Goal: Information Seeking & Learning: Learn about a topic

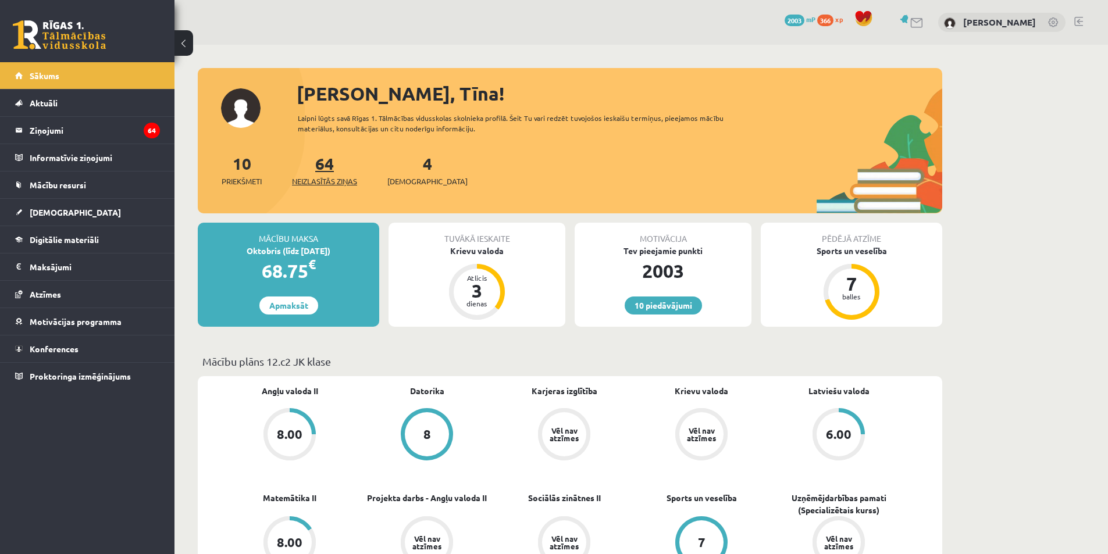
click at [327, 165] on link "64 Neizlasītās ziņas" at bounding box center [324, 170] width 65 height 34
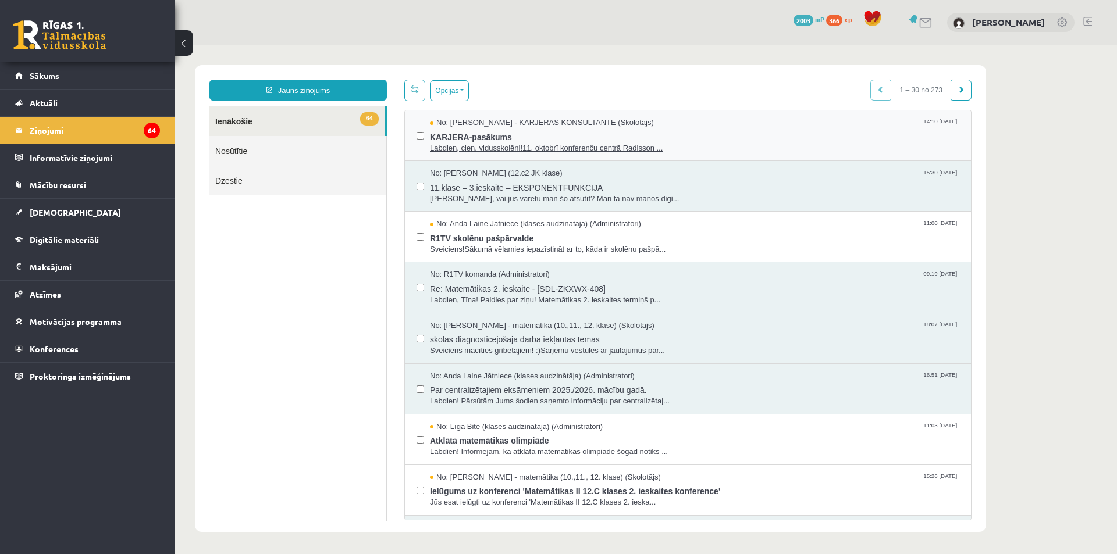
click at [500, 147] on span "Labdien, cien. vidusskolēni!11. oktobrī konferenču centrā Radisson ..." at bounding box center [694, 148] width 529 height 11
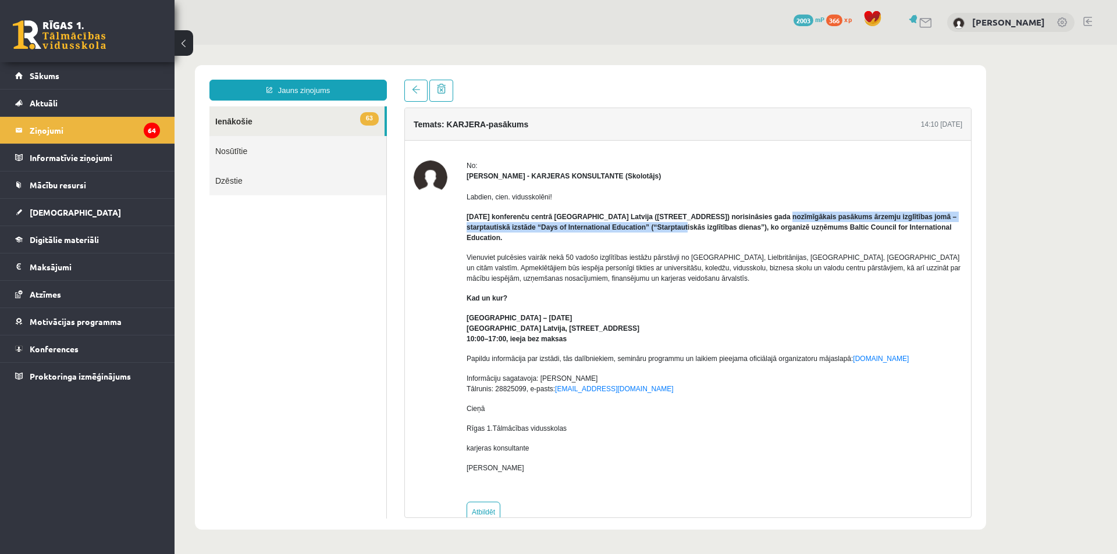
drag, startPoint x: 661, startPoint y: 223, endPoint x: 757, endPoint y: 220, distance: 95.4
click at [753, 222] on p "11. oktobrī konferenču centrā Radisson Blu Hotel Latvija (Elizabetes iela 55, R…" at bounding box center [714, 227] width 496 height 31
click at [763, 219] on strong "11. oktobrī konferenču centrā Radisson Blu Hotel Latvija (Elizabetes iela 55, R…" at bounding box center [711, 227] width 490 height 29
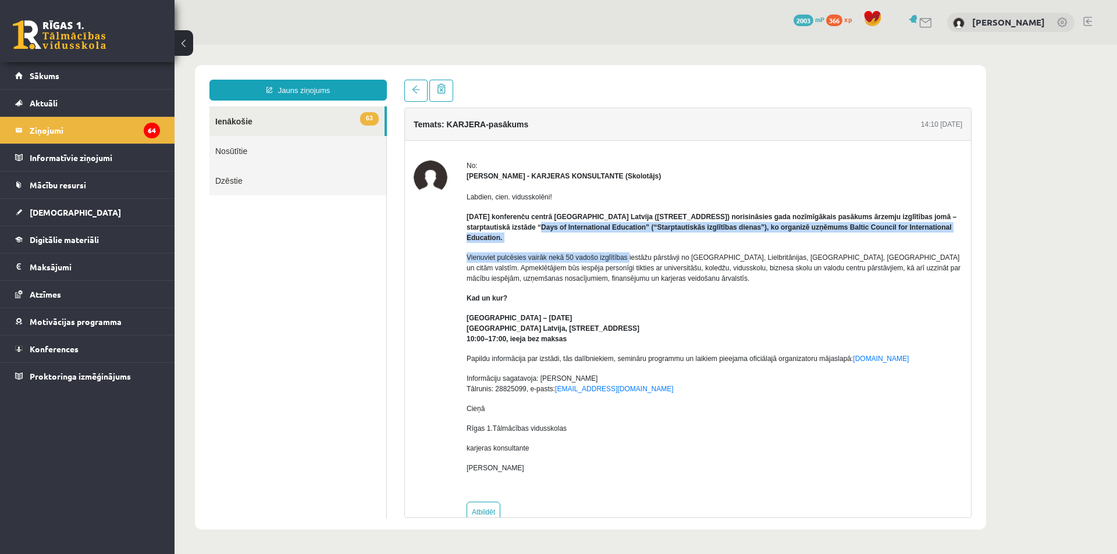
drag, startPoint x: 514, startPoint y: 228, endPoint x: 626, endPoint y: 240, distance: 112.3
click at [625, 244] on div "Labdien, cien. vidusskolēni! 11. oktobrī konferenču centrā Radisson Blu Hotel L…" at bounding box center [714, 337] width 496 height 312
click at [628, 233] on p "11. oktobrī konferenču centrā Radisson Blu Hotel Latvija (Elizabetes iela 55, R…" at bounding box center [714, 227] width 496 height 31
click at [628, 223] on strong "11. oktobrī konferenču centrā Radisson Blu Hotel Latvija (Elizabetes iela 55, R…" at bounding box center [711, 227] width 490 height 29
click at [665, 240] on p "11. oktobrī konferenču centrā Radisson Blu Hotel Latvija (Elizabetes iela 55, R…" at bounding box center [714, 227] width 496 height 31
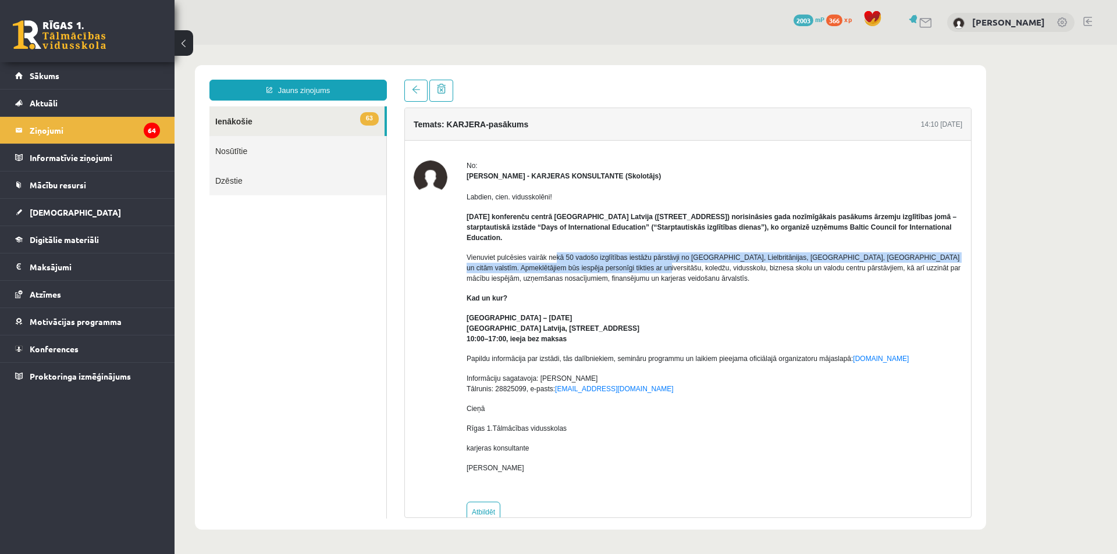
drag, startPoint x: 555, startPoint y: 262, endPoint x: 635, endPoint y: 273, distance: 79.9
click at [633, 273] on p "Vienuviet pulcēsies vairāk nekā 50 vadošo izglītības iestāžu pārstāvji no Eirop…" at bounding box center [714, 267] width 496 height 31
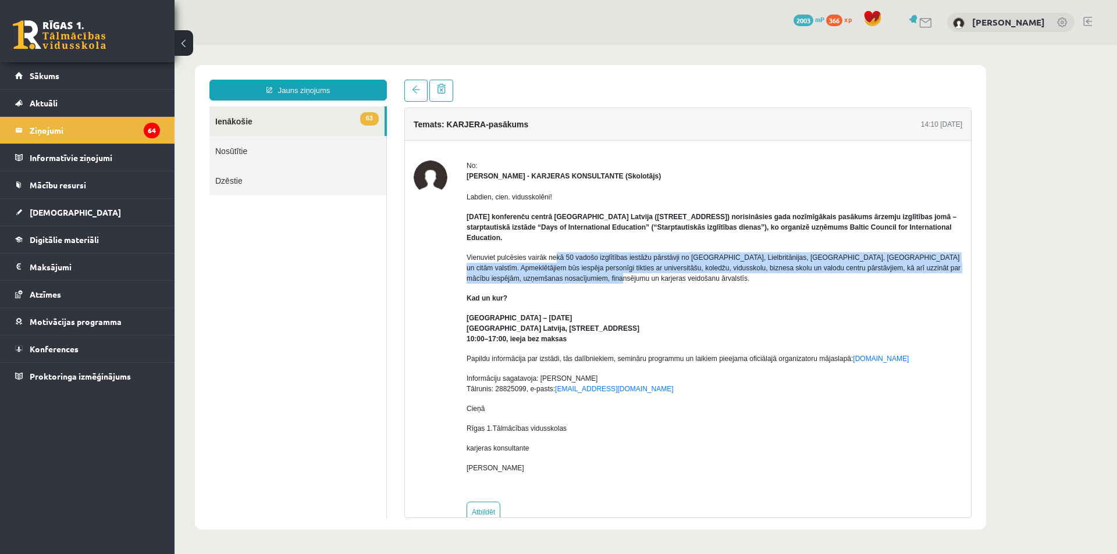
click at [637, 272] on p "Vienuviet pulcēsies vairāk nekā 50 vadošo izglītības iestāžu pārstāvji no Eirop…" at bounding box center [714, 267] width 496 height 31
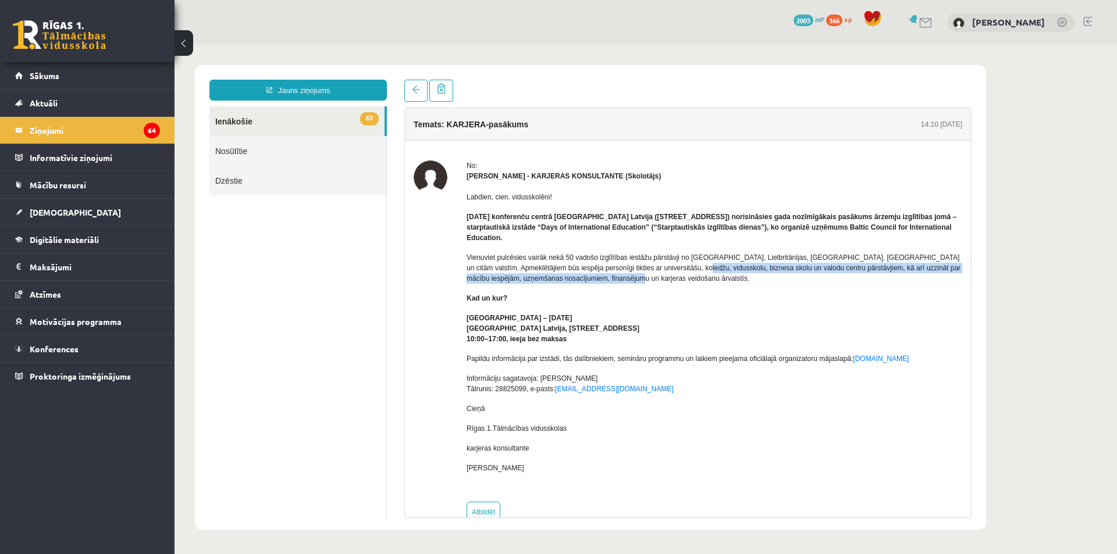
drag, startPoint x: 694, startPoint y: 276, endPoint x: 714, endPoint y: 279, distance: 20.1
click at [714, 279] on p "Vienuviet pulcēsies vairāk nekā 50 vadošo izglītības iestāžu pārstāvji no Eirop…" at bounding box center [714, 267] width 496 height 31
click at [714, 280] on p "Vienuviet pulcēsies vairāk nekā 50 vadošo izglītības iestāžu pārstāvji no Eirop…" at bounding box center [714, 267] width 496 height 31
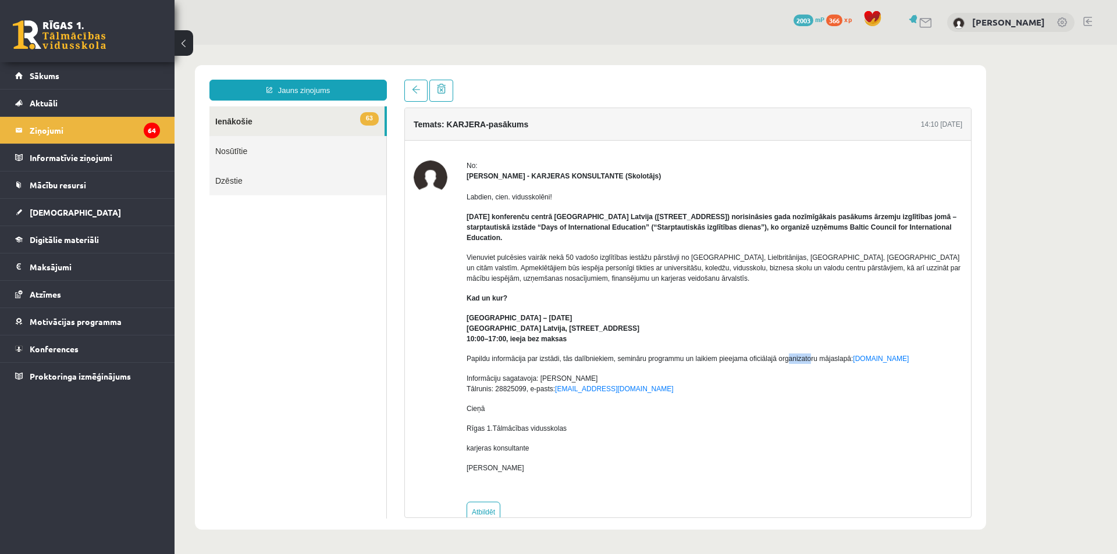
drag, startPoint x: 789, startPoint y: 353, endPoint x: 810, endPoint y: 361, distance: 23.0
click at [810, 361] on div "Labdien, cien. vidusskolēni! 11. oktobrī konferenču centrā Radisson Blu Hotel L…" at bounding box center [714, 337] width 496 height 312
click at [775, 396] on div "Labdien, cien. vidusskolēni! 11. oktobrī konferenču centrā Radisson Blu Hotel L…" at bounding box center [714, 337] width 496 height 312
click at [515, 369] on div "Labdien, cien. vidusskolēni! 11. oktobrī konferenču centrā Radisson Blu Hotel L…" at bounding box center [714, 337] width 496 height 312
click at [41, 79] on span "Sākums" at bounding box center [45, 75] width 30 height 10
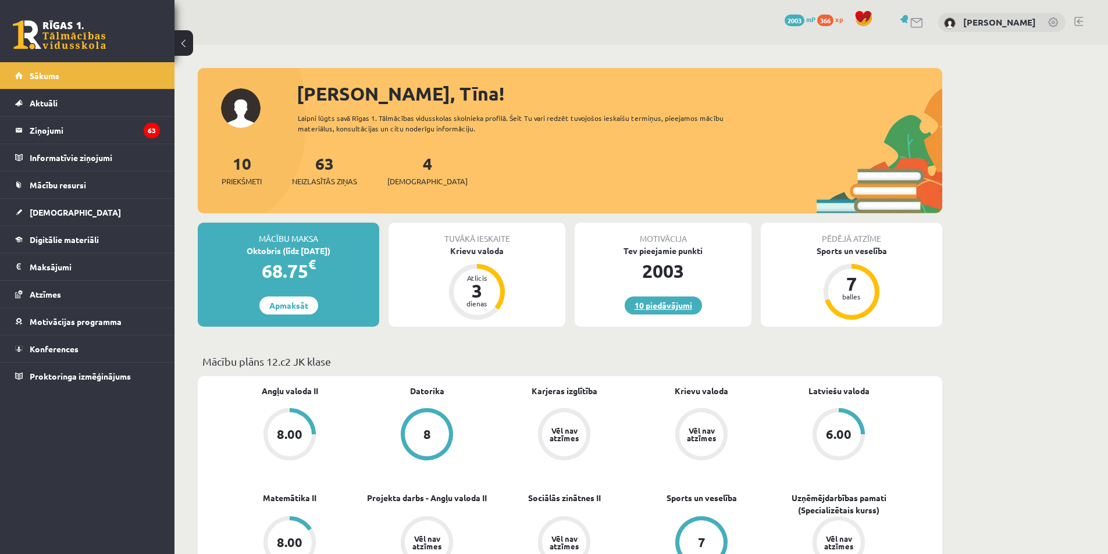
click at [695, 309] on link "10 piedāvājumi" at bounding box center [663, 306] width 77 height 18
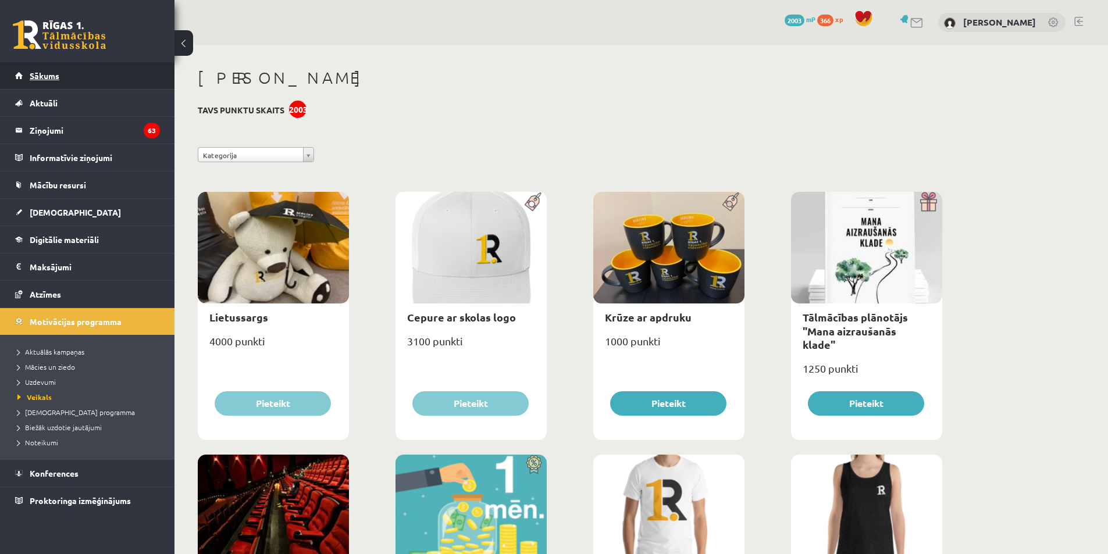
click at [53, 87] on link "Sākums" at bounding box center [87, 75] width 145 height 27
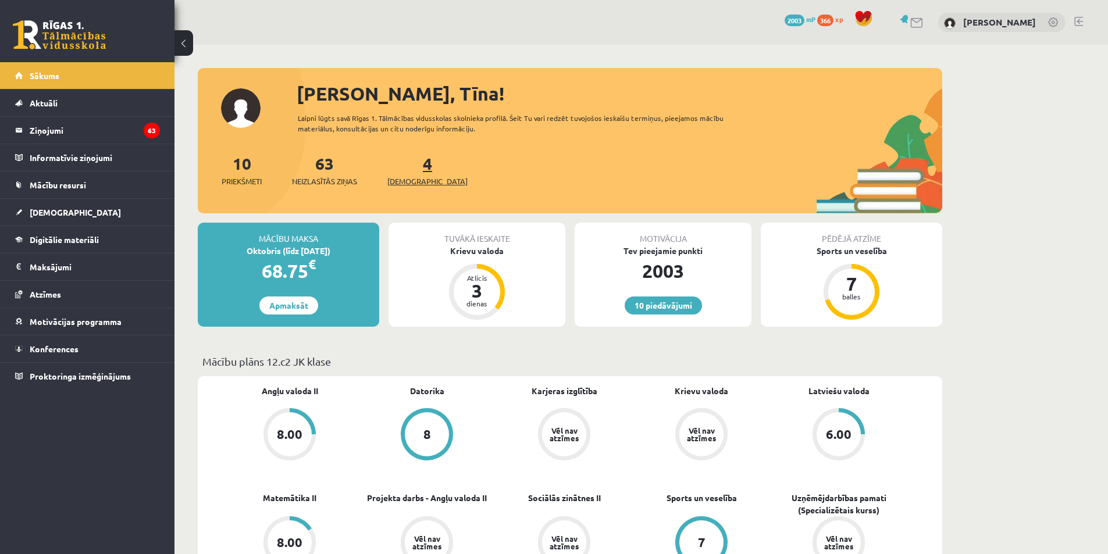
click at [412, 165] on link "4 Ieskaites" at bounding box center [427, 170] width 80 height 34
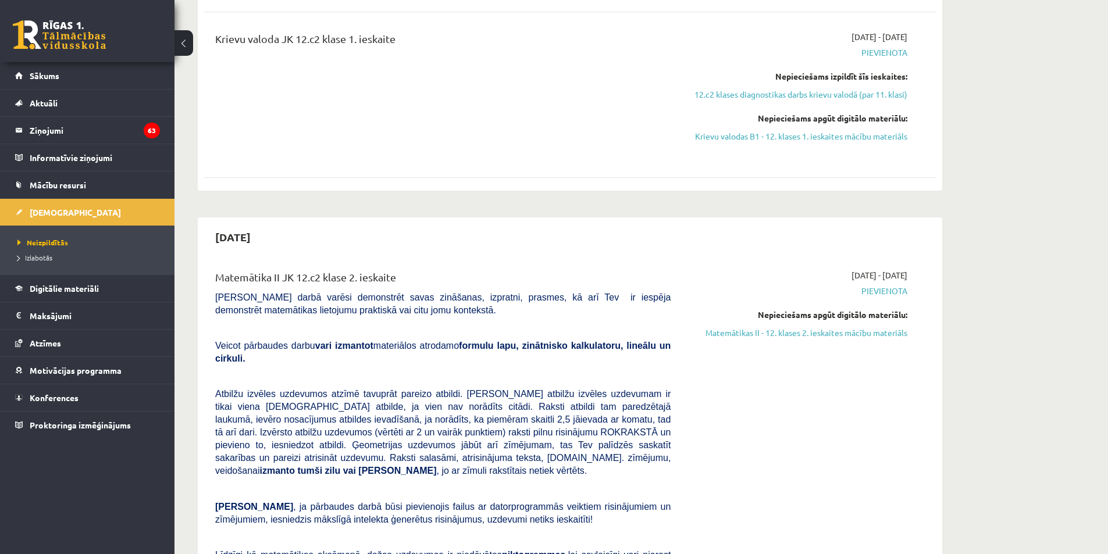
scroll to position [407, 0]
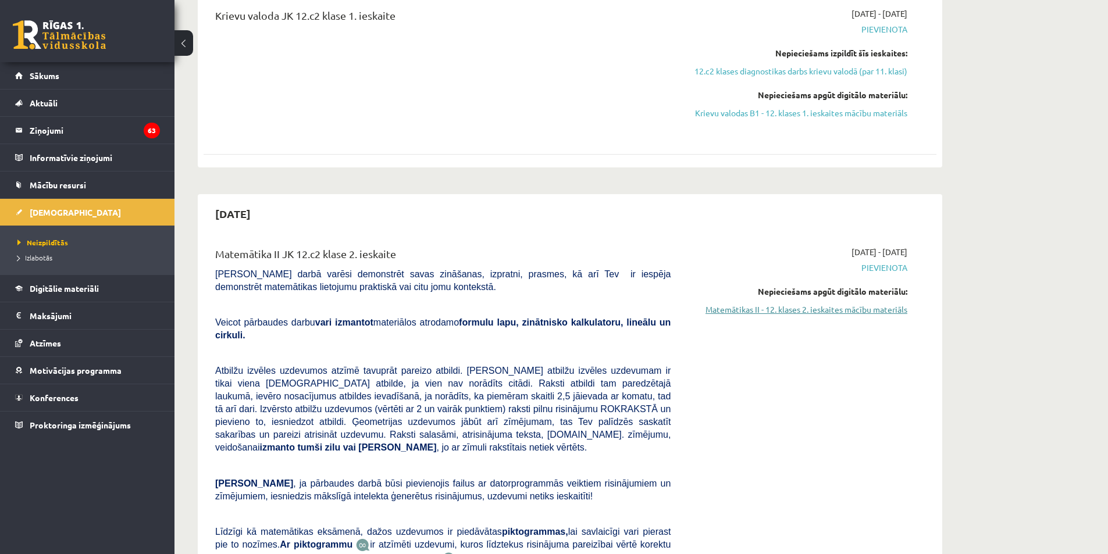
click at [789, 309] on link "Matemātikas II - 12. klases 2. ieskaites mācību materiāls" at bounding box center [797, 310] width 219 height 12
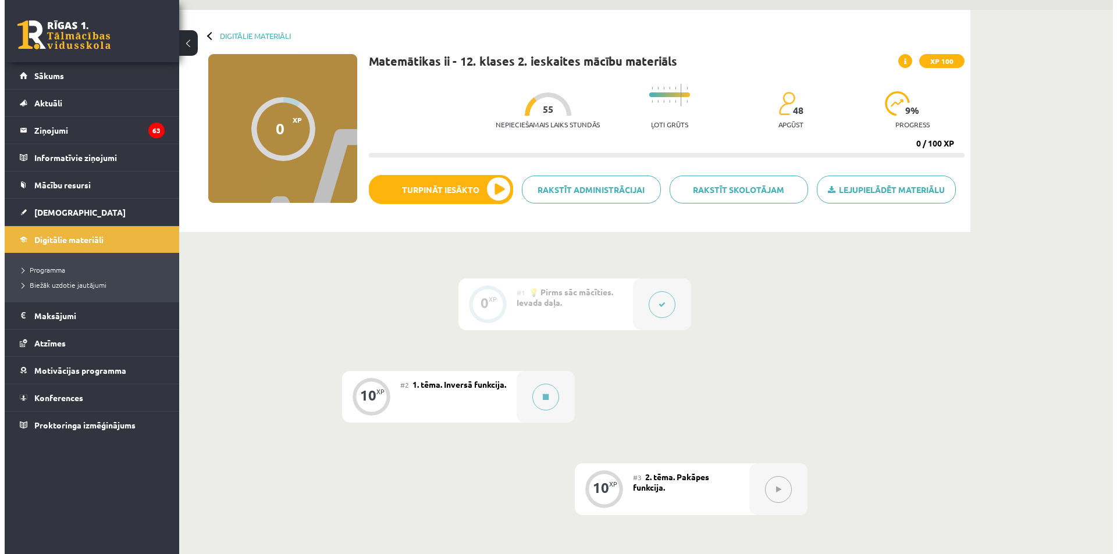
scroll to position [58, 0]
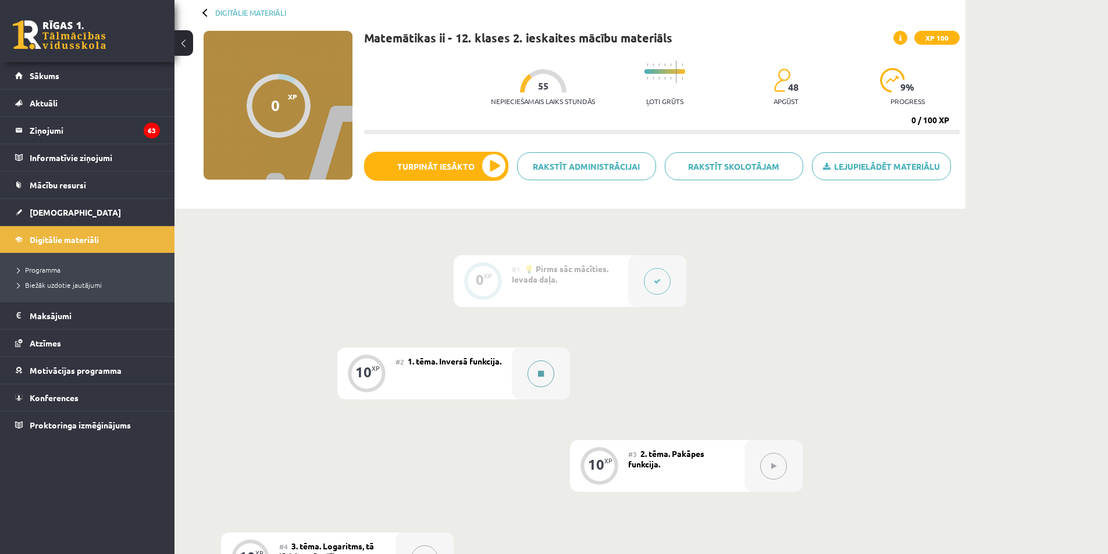
click at [552, 373] on button at bounding box center [541, 374] width 27 height 27
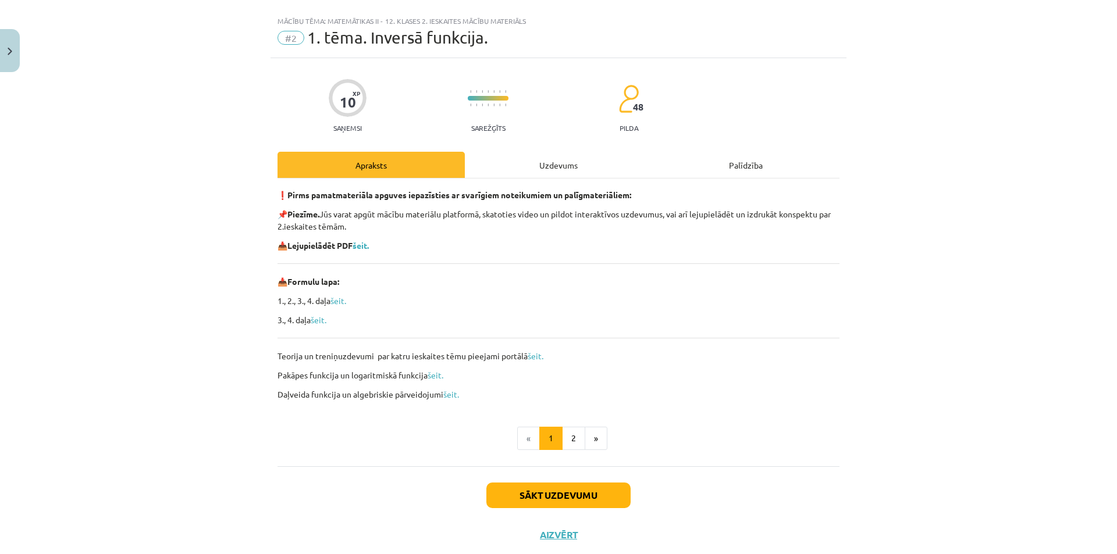
scroll to position [49, 0]
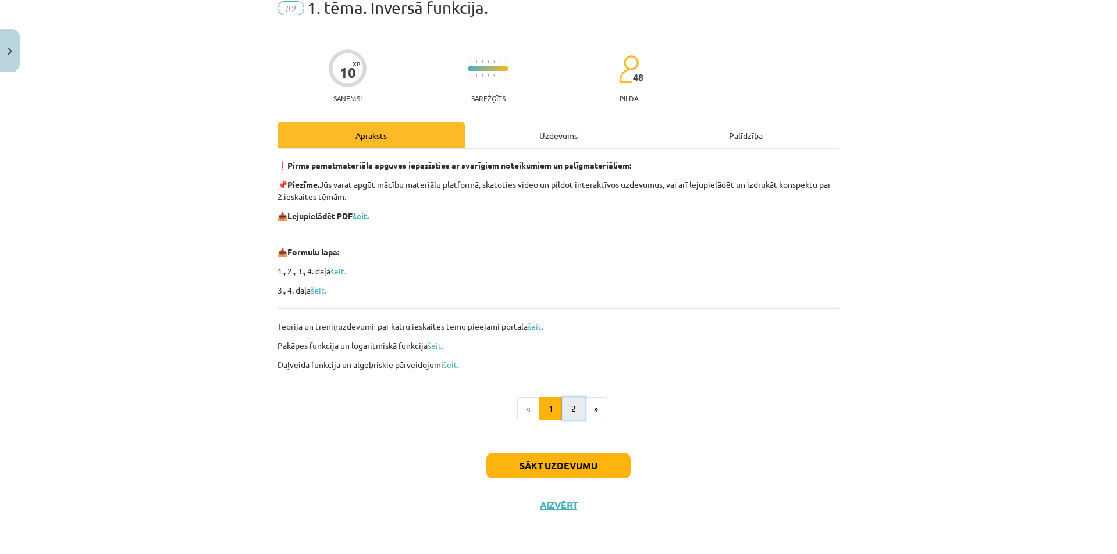
click at [564, 403] on button "2" at bounding box center [573, 408] width 23 height 23
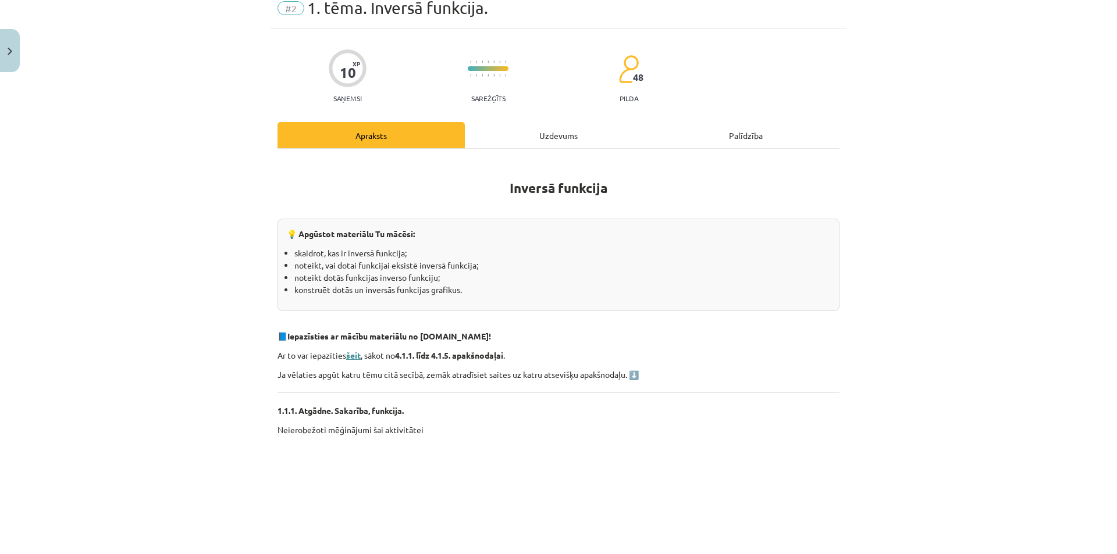
click at [357, 355] on strong "šeit" at bounding box center [353, 355] width 15 height 10
click at [350, 357] on strong "šeit" at bounding box center [353, 355] width 15 height 10
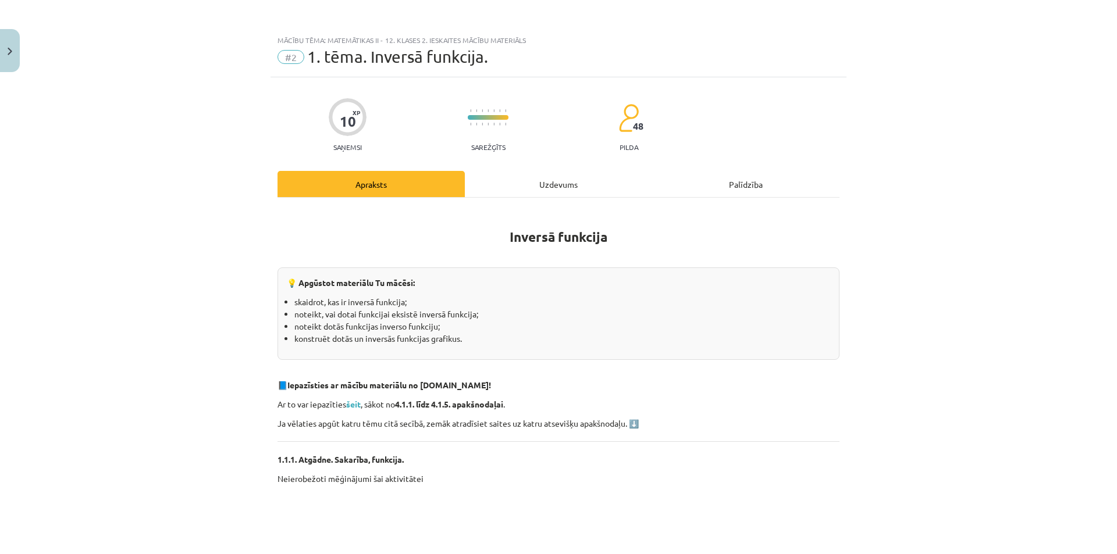
click at [288, 58] on span "#2" at bounding box center [290, 57] width 27 height 14
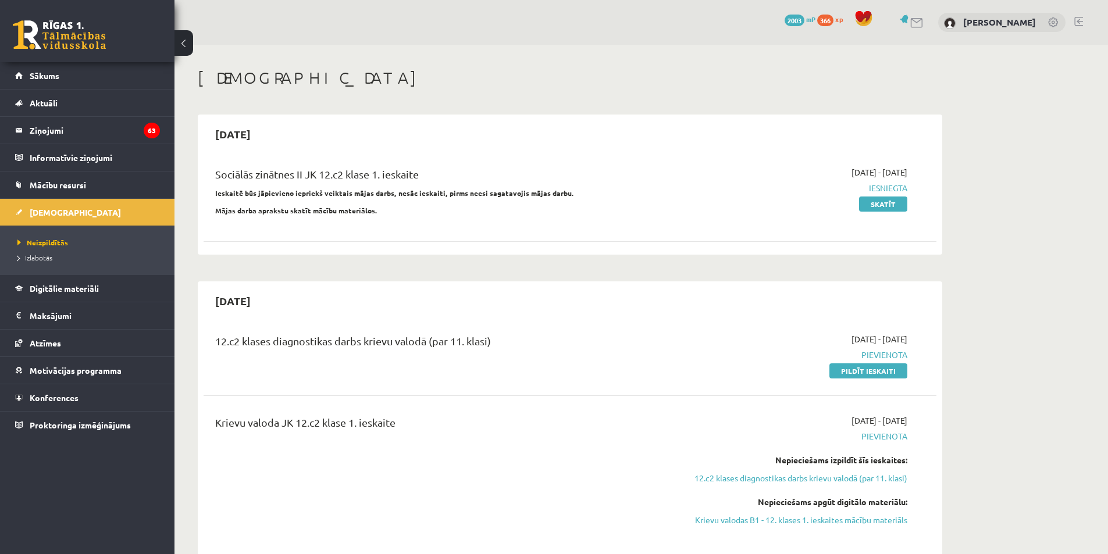
scroll to position [407, 0]
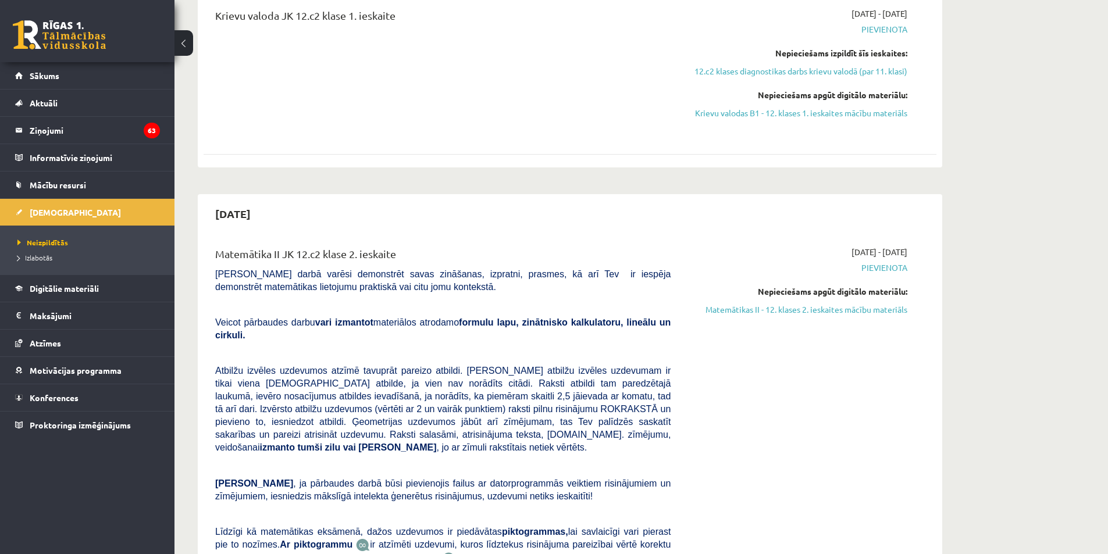
click at [884, 308] on link "Matemātikas II - 12. klases 2. ieskaites mācību materiāls" at bounding box center [797, 310] width 219 height 12
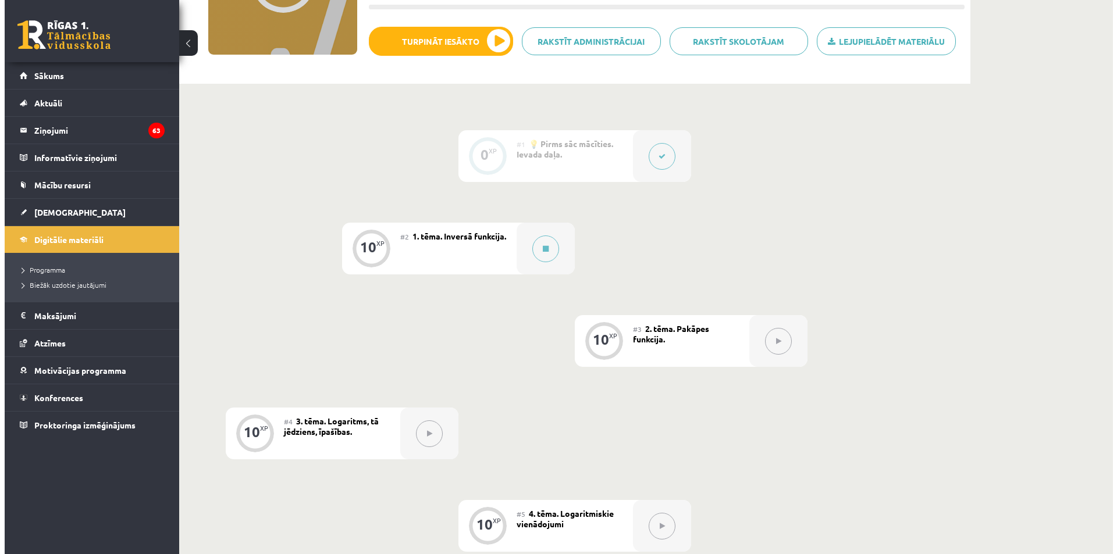
scroll to position [174, 0]
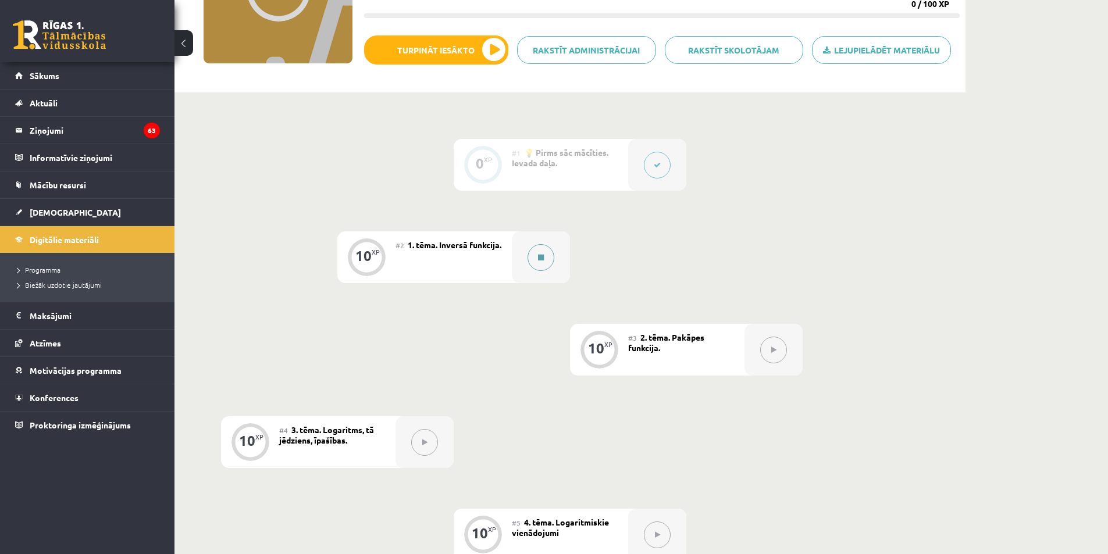
click at [550, 250] on button at bounding box center [541, 257] width 27 height 27
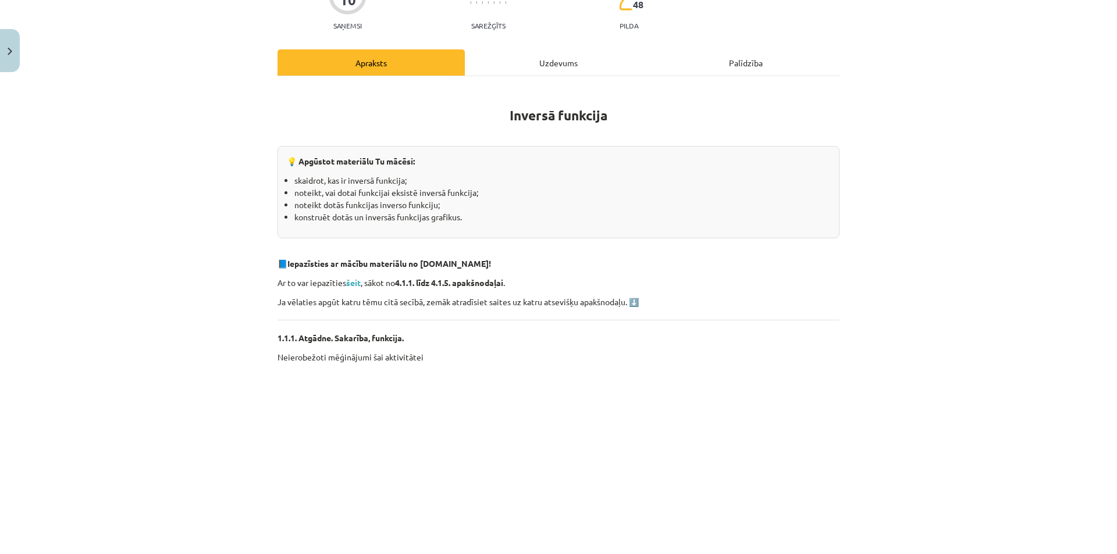
scroll to position [116, 0]
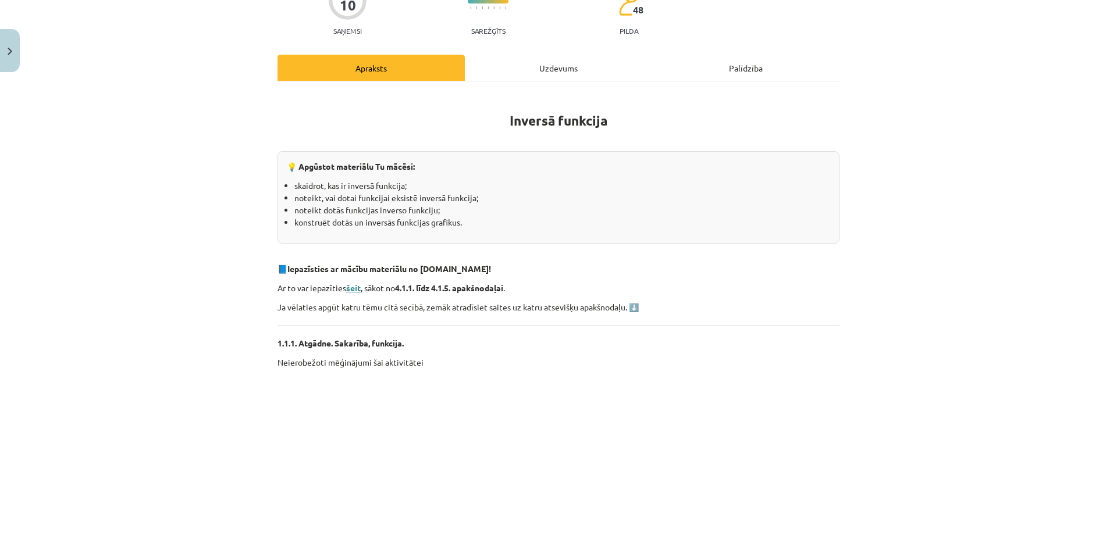
click at [354, 290] on strong "šeit" at bounding box center [353, 288] width 15 height 10
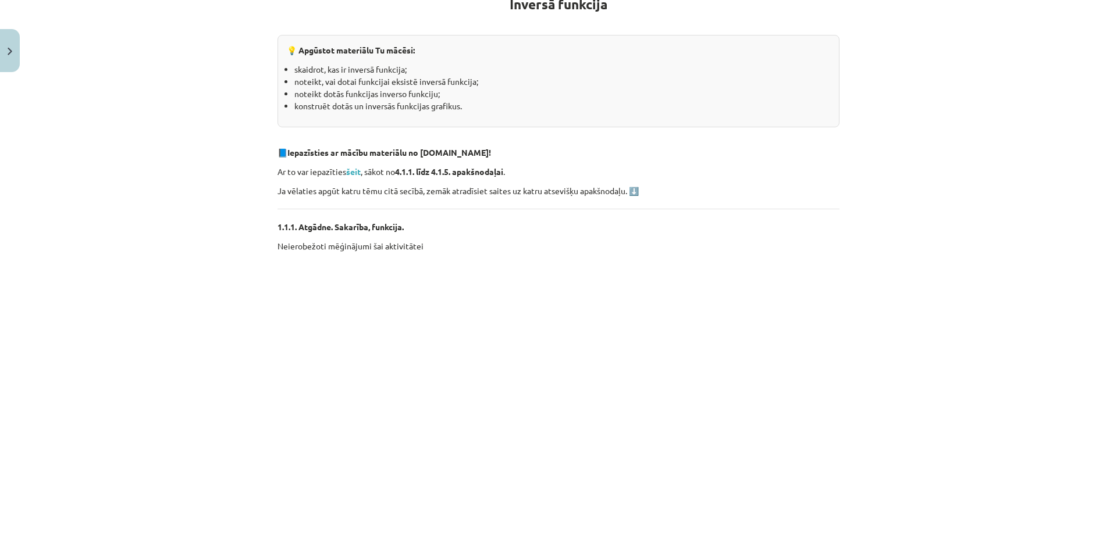
scroll to position [349, 0]
